Goal: Task Accomplishment & Management: Manage account settings

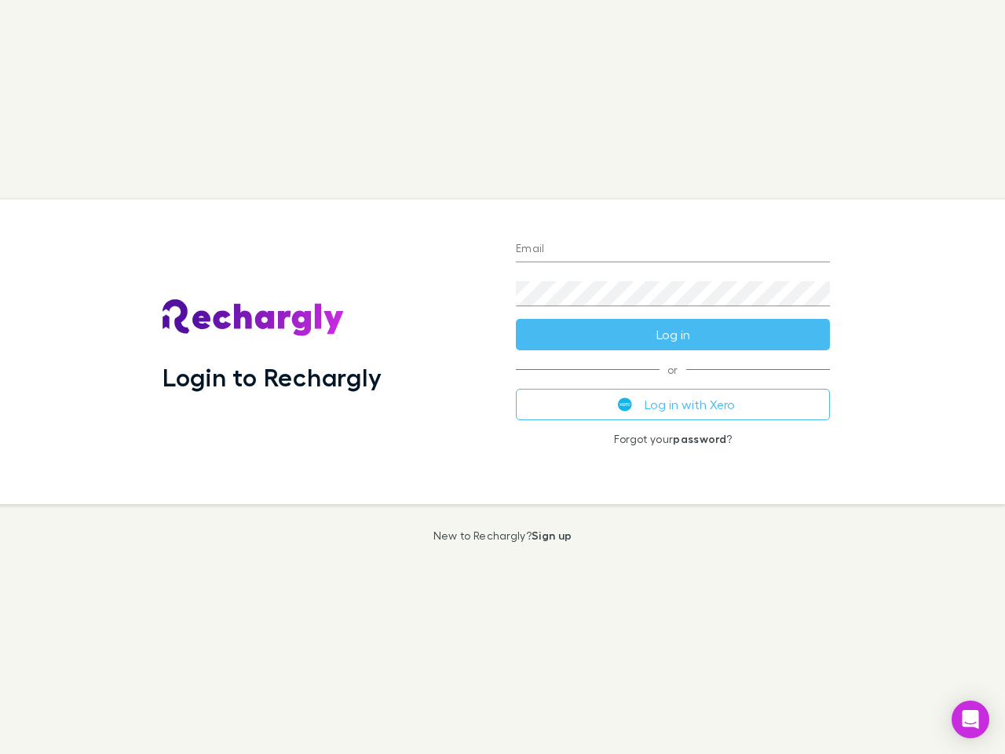
click at [502, 377] on div "Login to Rechargly" at bounding box center [326, 351] width 353 height 305
click at [673, 250] on input "Email" at bounding box center [673, 249] width 314 height 25
click at [673, 334] on button "Log in" at bounding box center [673, 334] width 314 height 31
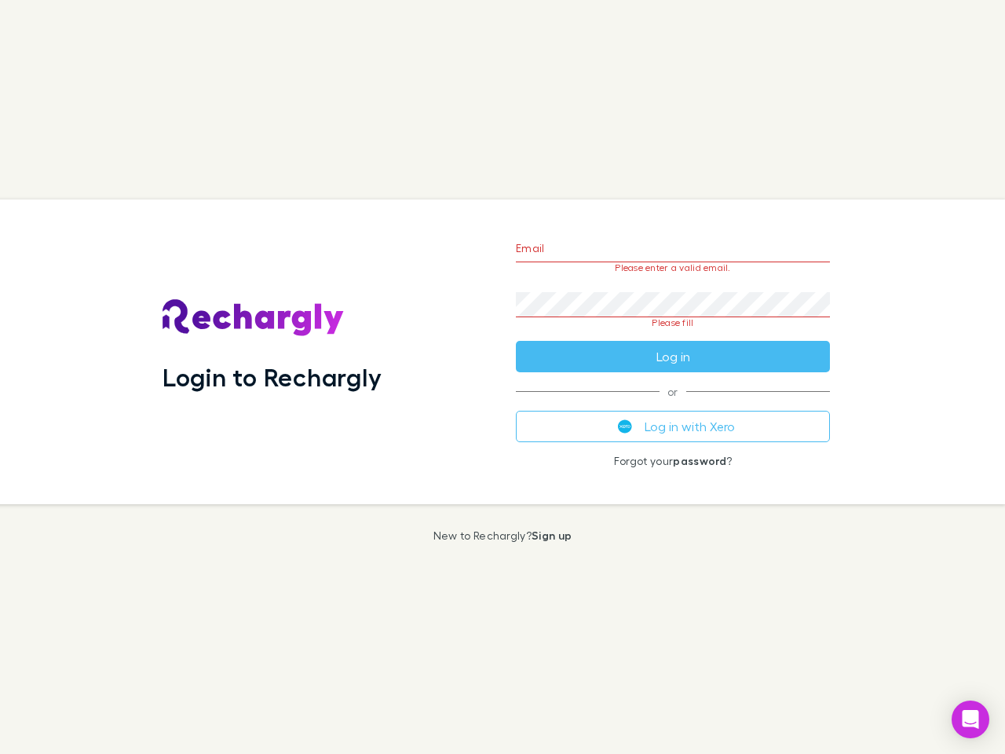
click at [673, 404] on div "Email Please enter a valid email. Password Please fill Log in or Log in with Xe…" at bounding box center [672, 351] width 339 height 305
click at [970, 719] on icon "Open Intercom Messenger" at bounding box center [970, 719] width 16 height 19
